Goal: Task Accomplishment & Management: Complete application form

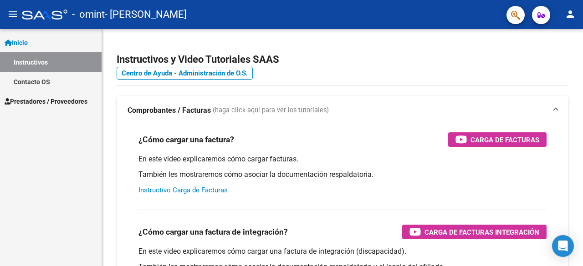
click at [41, 100] on span "Prestadores / Proveedores" at bounding box center [46, 102] width 83 height 10
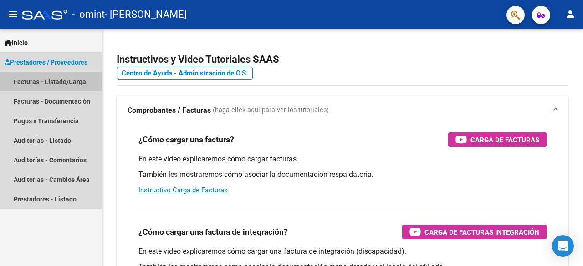
click at [45, 84] on link "Facturas - Listado/Carga" at bounding box center [51, 82] width 102 height 20
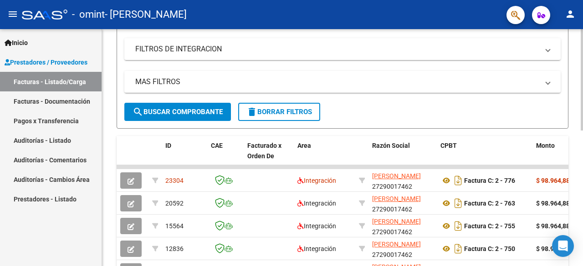
scroll to position [171, 0]
click at [580, 141] on div at bounding box center [581, 155] width 2 height 102
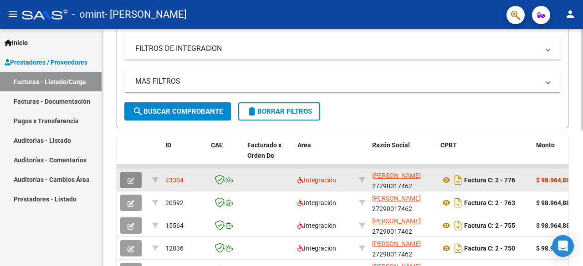
click at [131, 173] on button "button" at bounding box center [130, 180] width 21 height 16
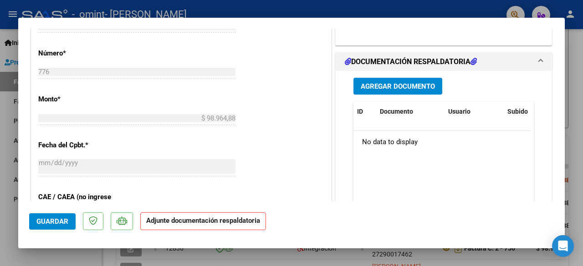
scroll to position [407, 0]
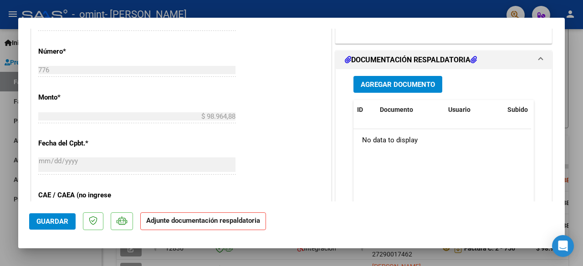
click at [387, 81] on span "Agregar Documento" at bounding box center [398, 85] width 74 height 8
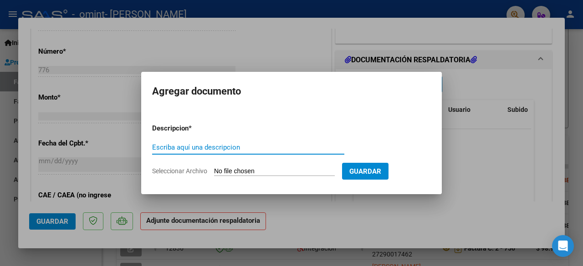
click at [226, 172] on input "Seleccionar Archivo" at bounding box center [274, 172] width 121 height 9
type input "C:\fakepath\asistencia.pdf"
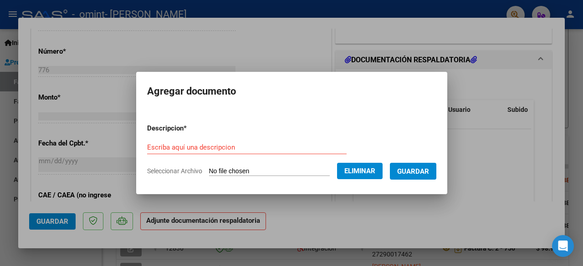
click at [428, 172] on span "Guardar" at bounding box center [413, 172] width 32 height 8
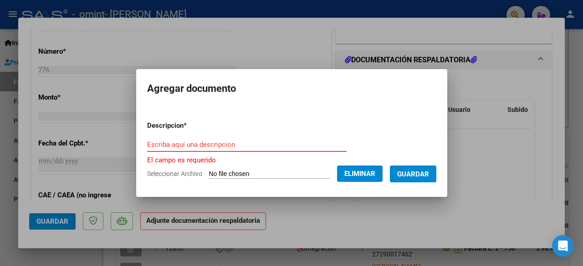
click at [174, 148] on input "Escriba aquí una descripcion" at bounding box center [246, 145] width 199 height 8
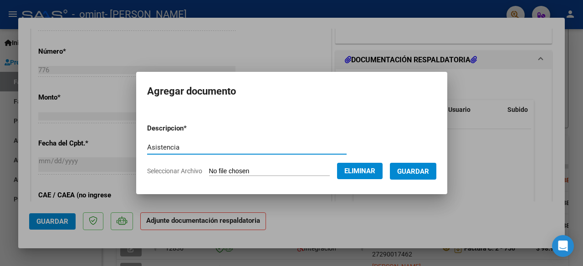
type input "Asistencia"
click at [419, 163] on button "Guardar" at bounding box center [413, 171] width 46 height 17
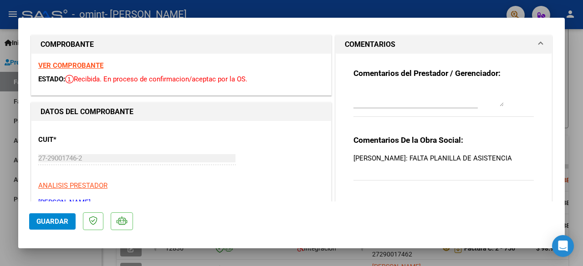
scroll to position [0, 0]
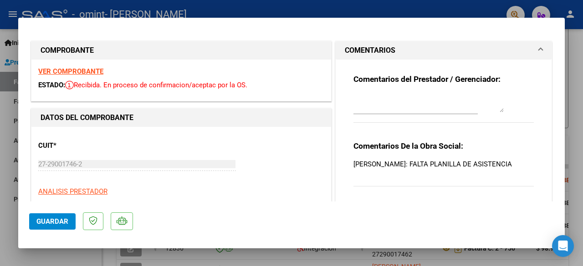
click at [482, 163] on p "[PERSON_NAME]: FALTA PLANILLA DE ASISTENCIA" at bounding box center [443, 164] width 180 height 10
click at [579, 70] on div at bounding box center [291, 133] width 583 height 266
type input "$ 0,00"
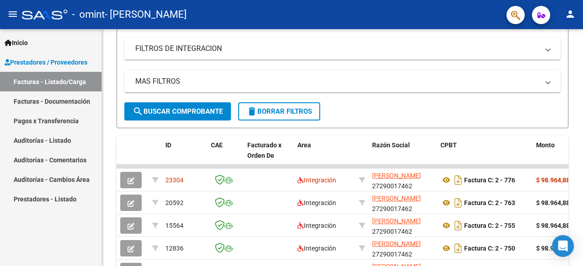
scroll to position [171, 0]
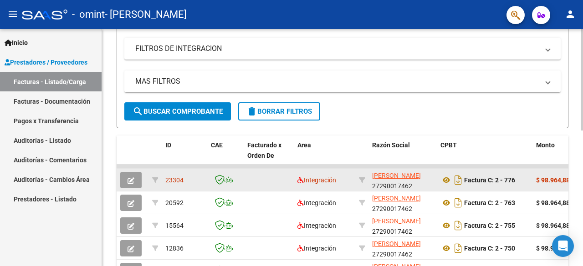
click at [129, 185] on button "button" at bounding box center [130, 180] width 21 height 16
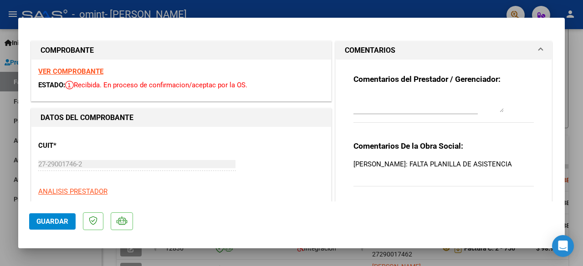
click at [382, 111] on textarea at bounding box center [428, 103] width 150 height 18
type textarea "La planilla de asistencia ya fue subida, no aparecí a el legajo correspondiente…"
click at [520, 107] on div "Comentarios del Prestador / Gerenciador: La planilla de asistencia ya fue subid…" at bounding box center [443, 103] width 180 height 59
click at [582, 72] on div at bounding box center [291, 133] width 583 height 266
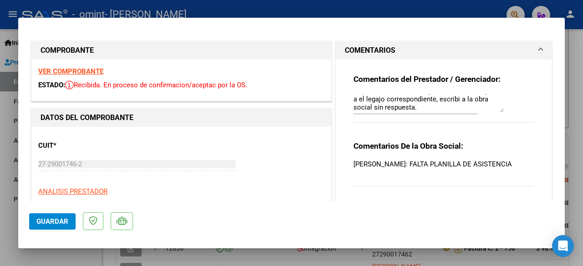
type input "$ 0,00"
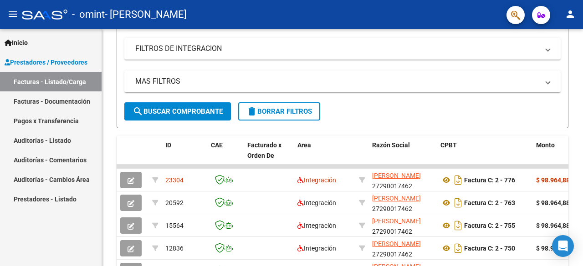
scroll to position [171, 0]
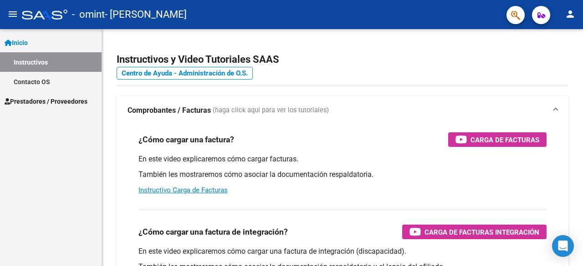
click at [39, 97] on span "Prestadores / Proveedores" at bounding box center [46, 102] width 83 height 10
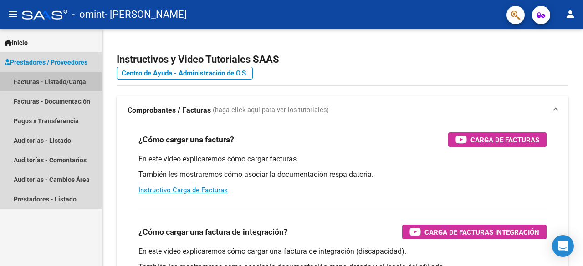
click at [64, 78] on link "Facturas - Listado/Carga" at bounding box center [51, 82] width 102 height 20
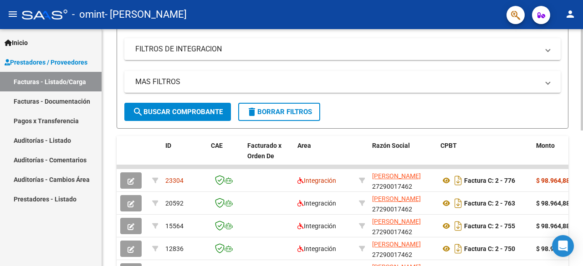
click at [582, 148] on div at bounding box center [581, 154] width 2 height 102
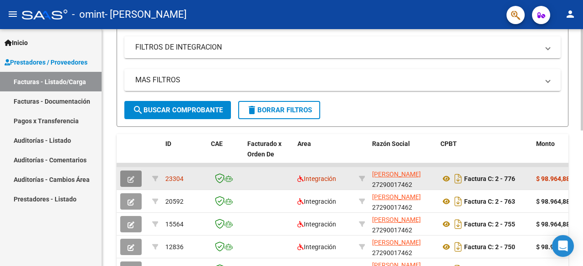
click at [129, 182] on button "button" at bounding box center [130, 179] width 21 height 16
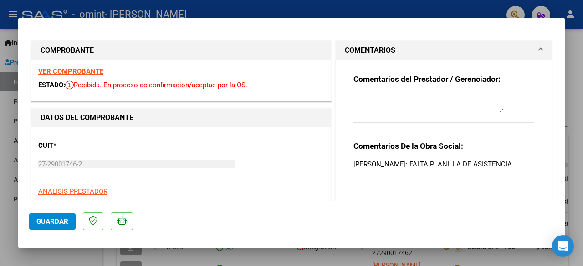
click at [498, 112] on textarea at bounding box center [428, 103] width 150 height 18
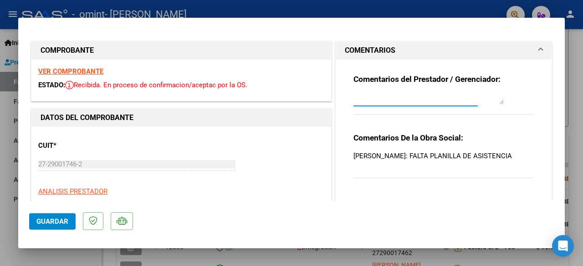
drag, startPoint x: 496, startPoint y: 111, endPoint x: 483, endPoint y: 81, distance: 31.8
click at [483, 81] on div "Comentarios del Prestador / Gerenciador:" at bounding box center [443, 99] width 180 height 51
click at [354, 90] on div "Comentarios del Prestador / Gerenciador:" at bounding box center [443, 99] width 180 height 51
click at [364, 98] on textarea at bounding box center [428, 100] width 150 height 7
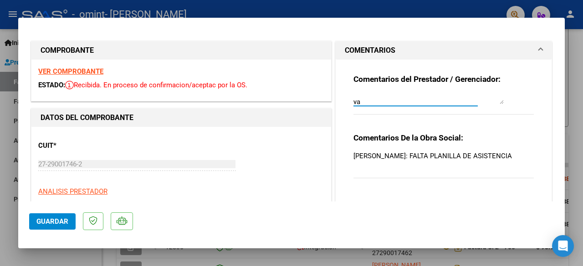
type textarea "y"
click at [499, 102] on textarea "ya fue subida la planilla de asistencia" at bounding box center [428, 100] width 150 height 7
type textarea "ya fue subida la planilla de asistencia"
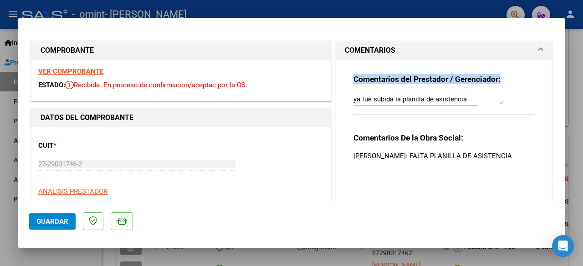
drag, startPoint x: 410, startPoint y: 94, endPoint x: 339, endPoint y: 78, distance: 72.9
click at [339, 78] on div "Comentarios del Prestador / Gerenciador: ya fue subida la planilla de asistenci…" at bounding box center [443, 131] width 216 height 143
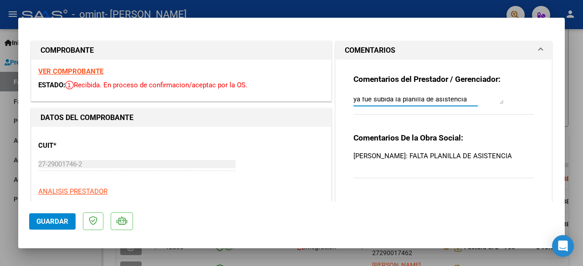
click at [428, 101] on textarea "ya fue subida la planilla de asistencia" at bounding box center [428, 100] width 150 height 7
click at [582, 45] on div at bounding box center [291, 133] width 583 height 266
type input "$ 0,00"
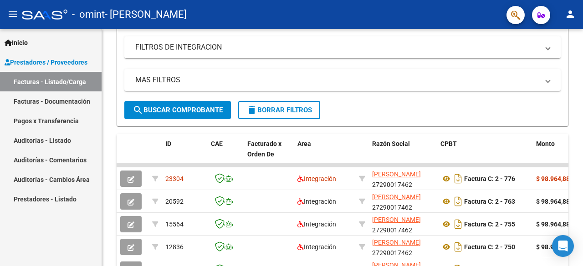
scroll to position [172, 0]
